Goal: Navigation & Orientation: Find specific page/section

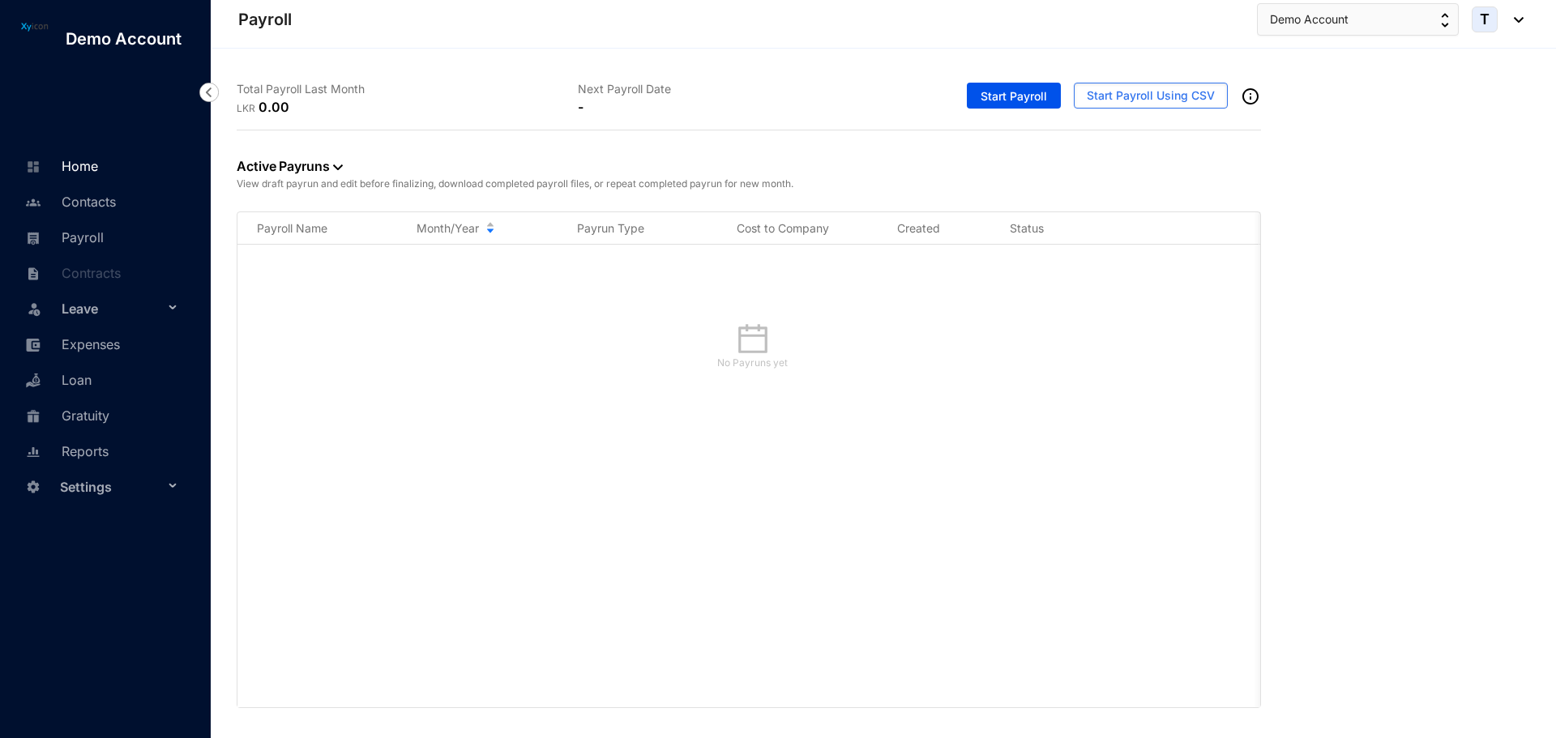
click at [87, 174] on link "Home" at bounding box center [59, 166] width 77 height 16
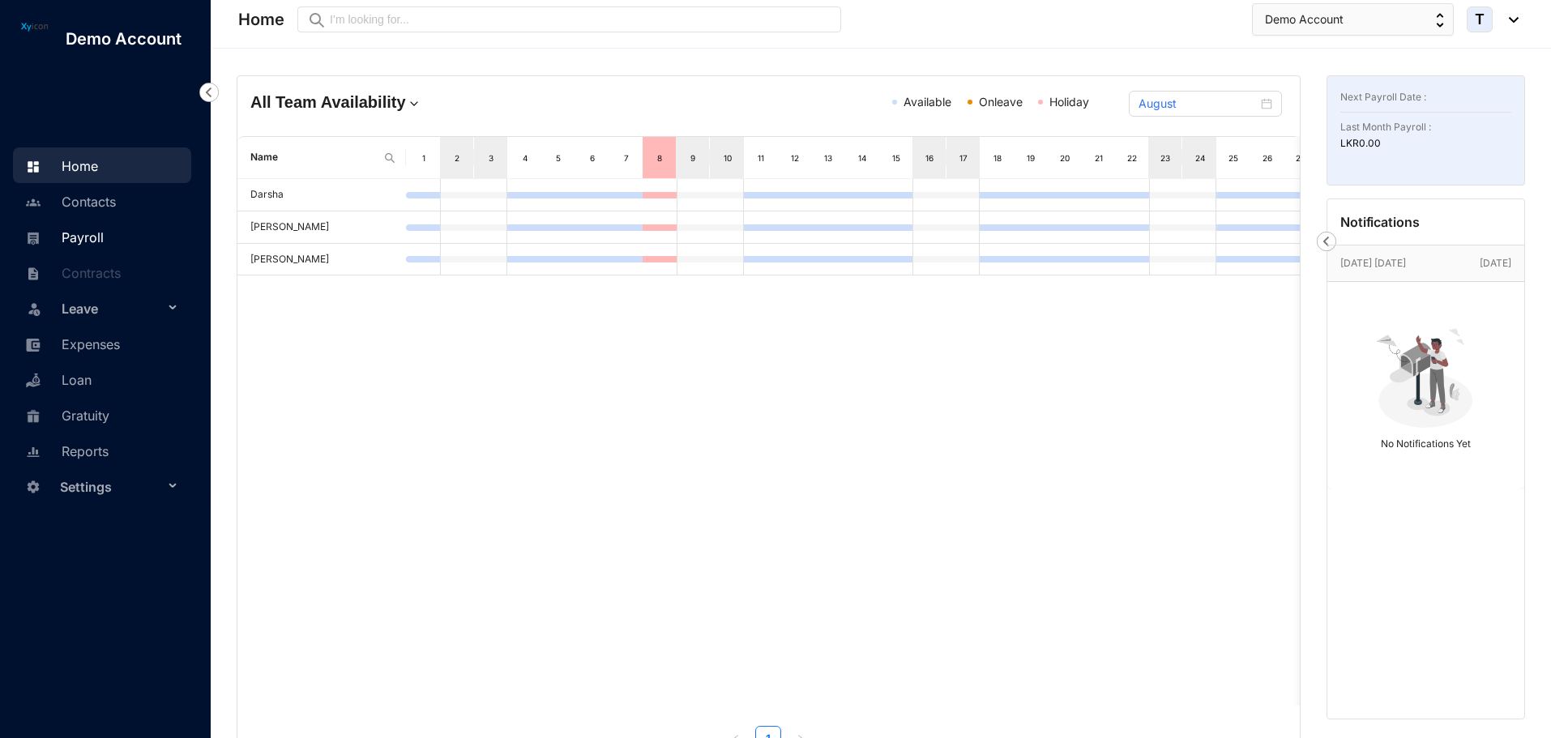
click at [78, 243] on link "Payroll" at bounding box center [62, 237] width 83 height 16
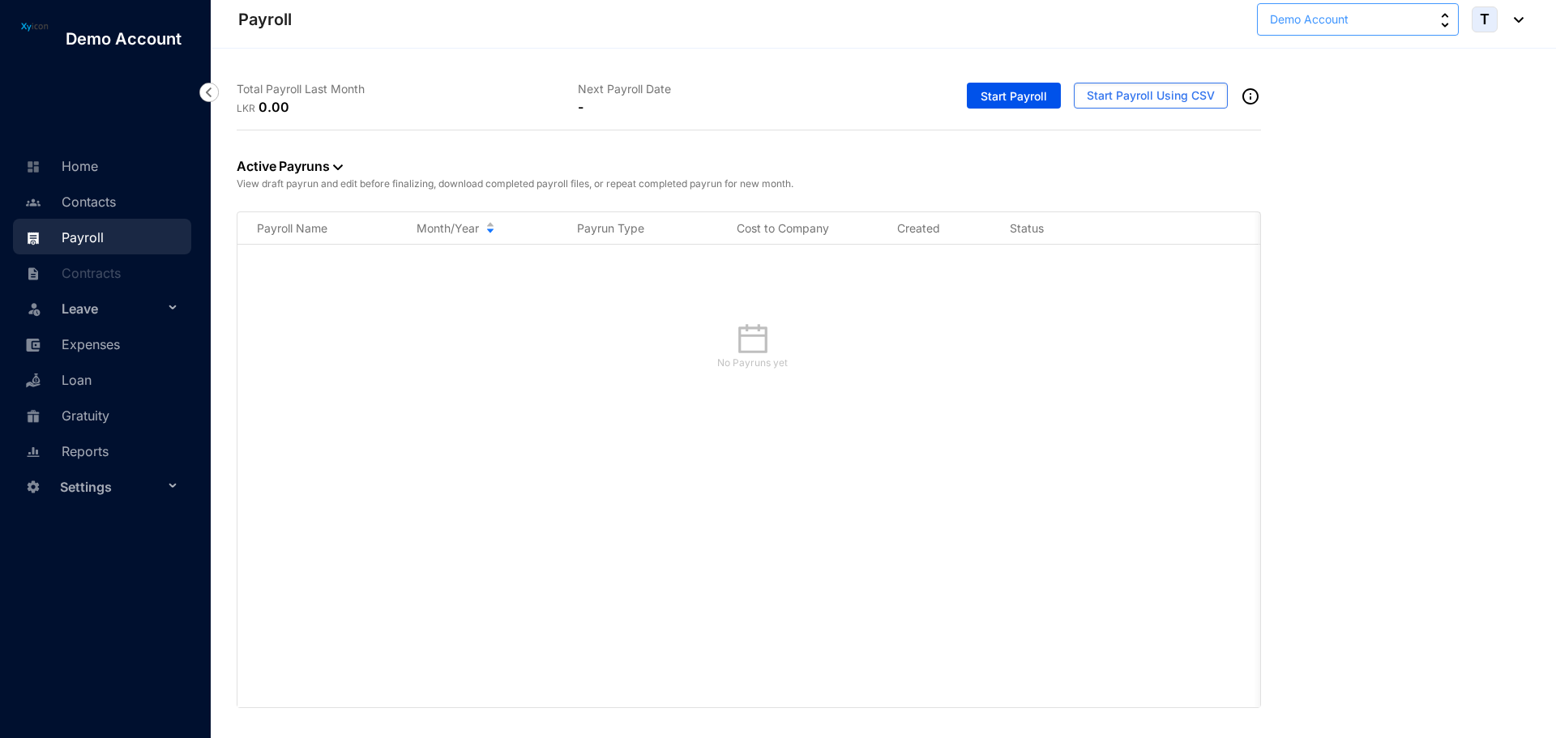
click at [1315, 21] on span "Demo Account" at bounding box center [1309, 20] width 79 height 18
click at [1299, 125] on p "Xyicon LK" at bounding box center [1297, 121] width 53 height 16
